Goal: Information Seeking & Learning: Learn about a topic

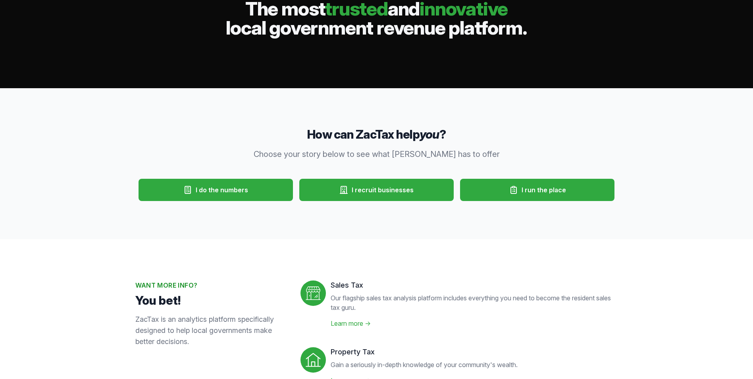
scroll to position [79, 0]
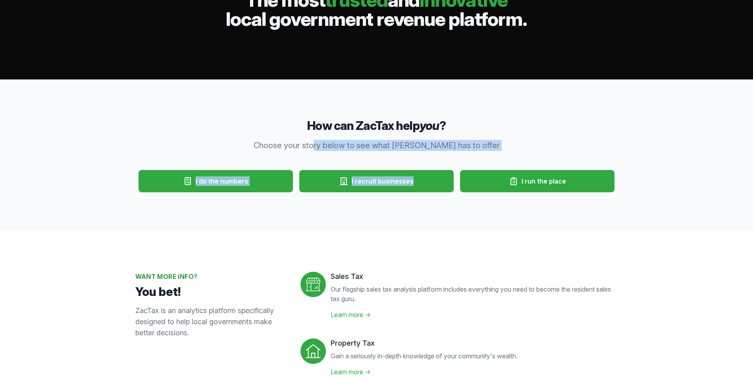
drag, startPoint x: 290, startPoint y: 149, endPoint x: 434, endPoint y: 154, distance: 144.1
click at [434, 154] on div "How can ZacTax help you ? Choose your story below to see what ZacTax has to off…" at bounding box center [376, 154] width 753 height 151
click at [88, 204] on div "How can ZacTax help you ? Choose your story below to see what ZacTax has to off…" at bounding box center [376, 154] width 753 height 151
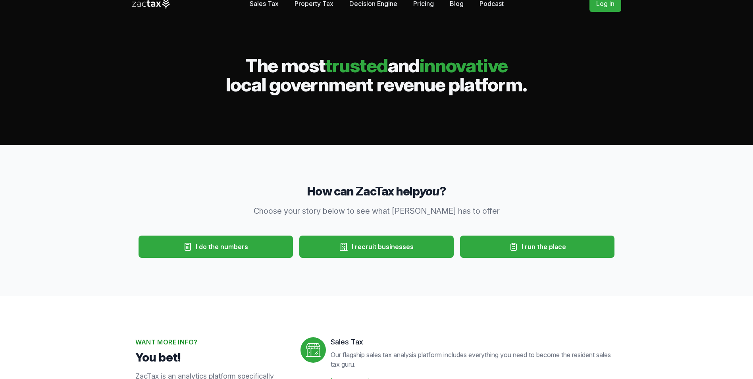
scroll to position [0, 0]
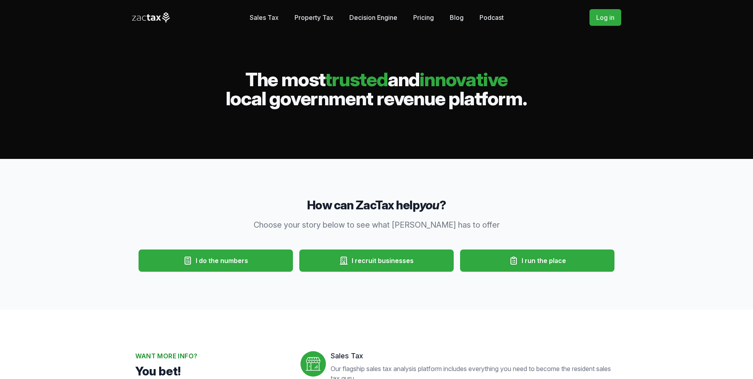
click at [246, 256] on span "I do the numbers" at bounding box center [222, 261] width 52 height 10
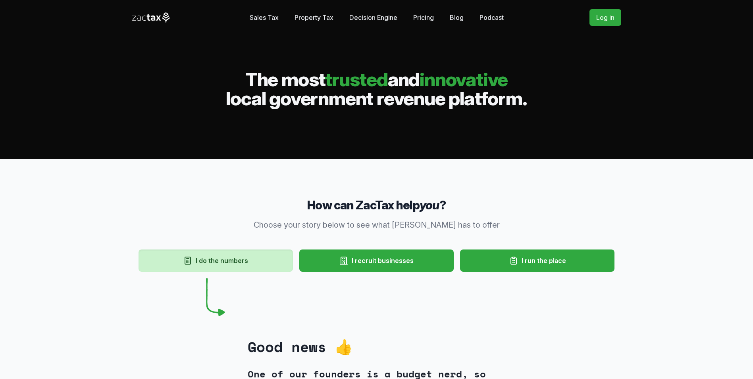
click at [528, 252] on button "I run the place" at bounding box center [537, 260] width 154 height 22
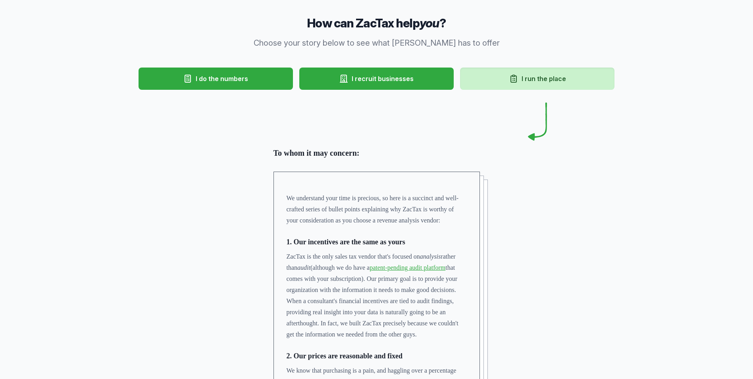
scroll to position [40, 0]
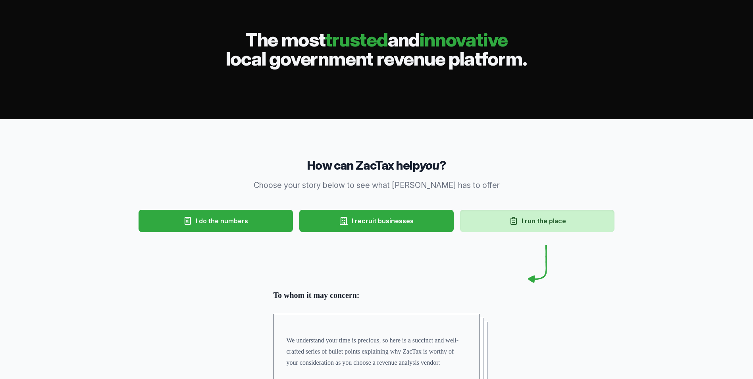
click at [397, 219] on span "I recruit businesses" at bounding box center [383, 221] width 62 height 10
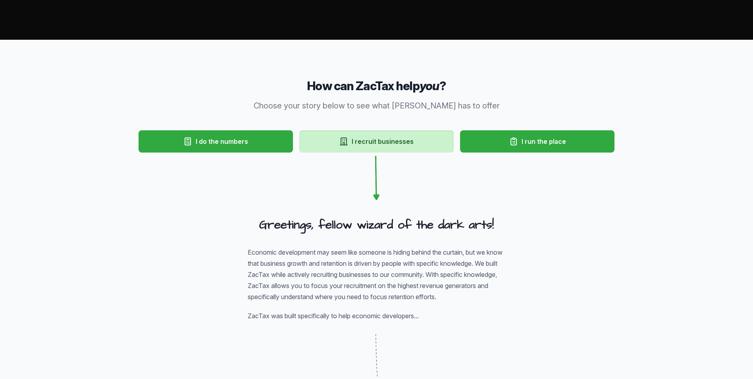
click at [230, 147] on button "I do the numbers" at bounding box center [215, 141] width 154 height 22
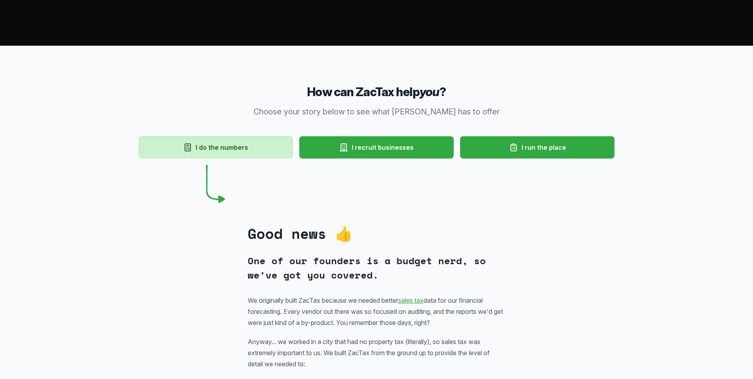
scroll to position [0, 0]
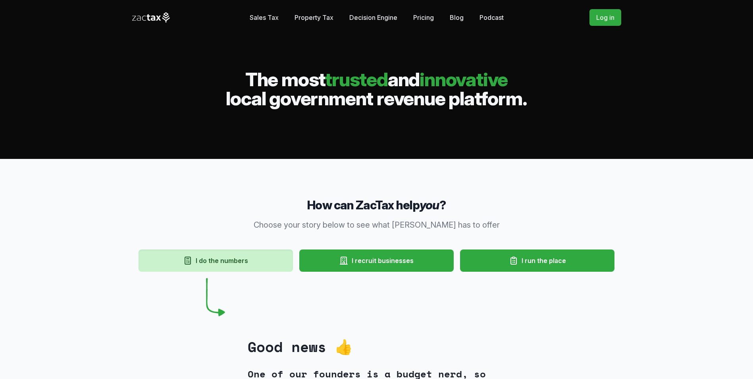
click at [240, 9] on div "Sales Tax Property Tax" at bounding box center [376, 79] width 753 height 159
click at [265, 18] on link "Sales Tax" at bounding box center [264, 18] width 29 height 16
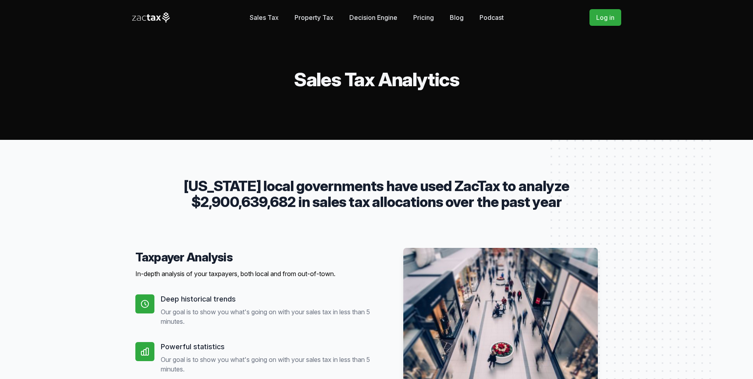
click at [324, 21] on link "Property Tax" at bounding box center [313, 18] width 39 height 16
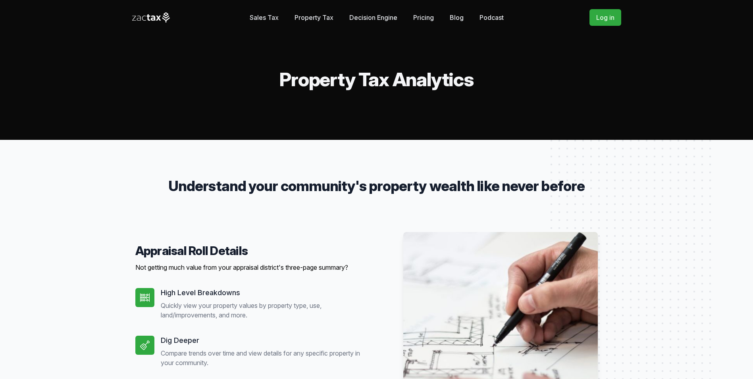
click at [421, 18] on link "Pricing" at bounding box center [423, 18] width 21 height 16
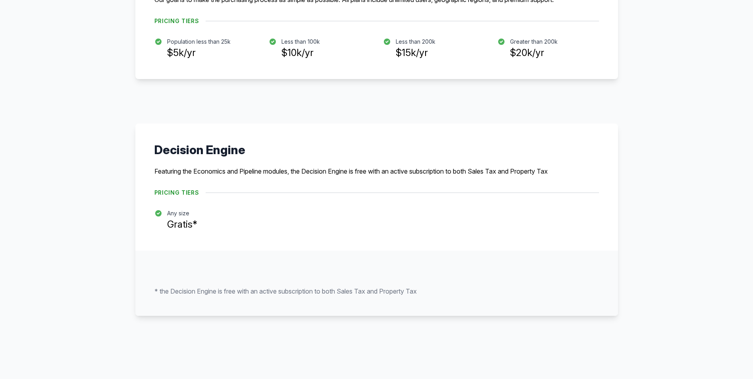
scroll to position [516, 0]
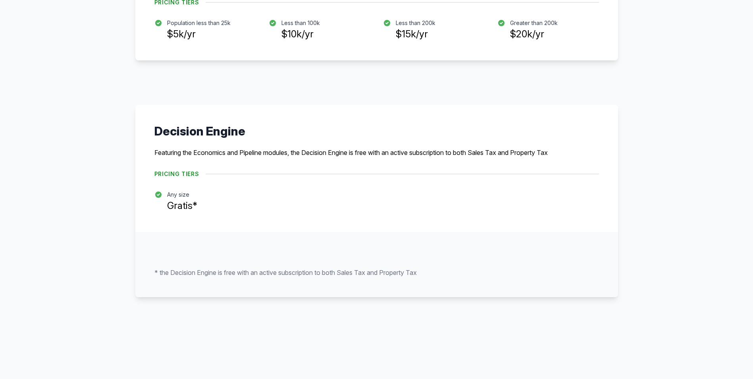
drag, startPoint x: 502, startPoint y: 105, endPoint x: 570, endPoint y: 59, distance: 81.4
click at [502, 105] on div "Decision Engine Featuring the Economics and Pipeline modules, the Decision Engi…" at bounding box center [376, 168] width 482 height 127
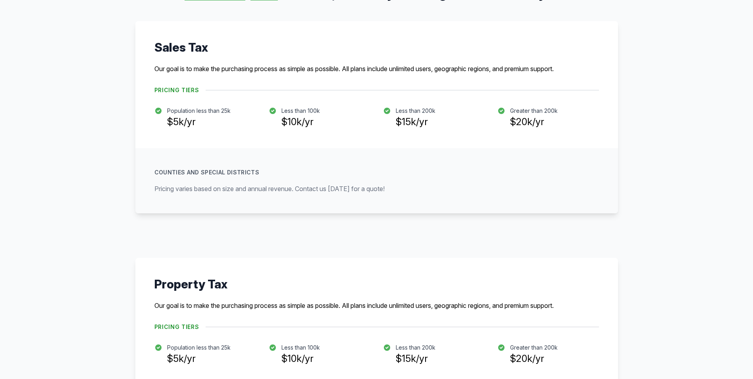
scroll to position [119, 0]
